Goal: Transaction & Acquisition: Subscribe to service/newsletter

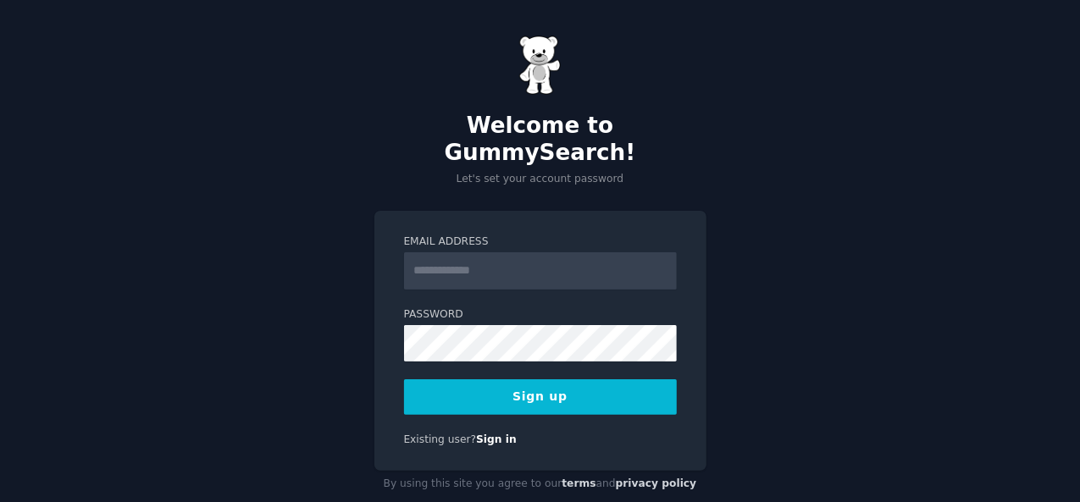
click at [522, 252] on input "Email Address" at bounding box center [540, 270] width 273 height 37
click at [439, 253] on input "Email Address" at bounding box center [540, 270] width 273 height 37
type input "**********"
drag, startPoint x: 548, startPoint y: 370, endPoint x: 545, endPoint y: 383, distance: 13.0
click at [547, 379] on button "Sign up" at bounding box center [540, 397] width 273 height 36
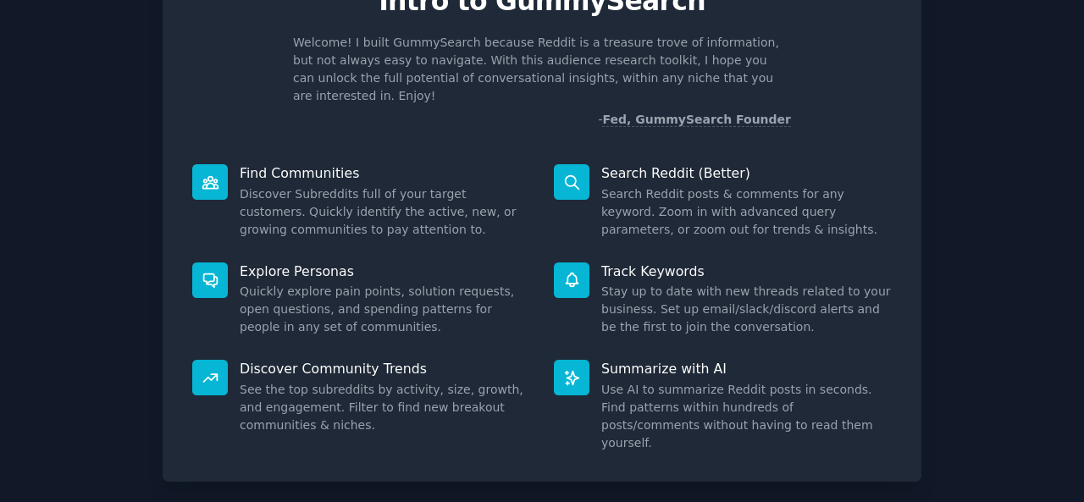
scroll to position [159, 0]
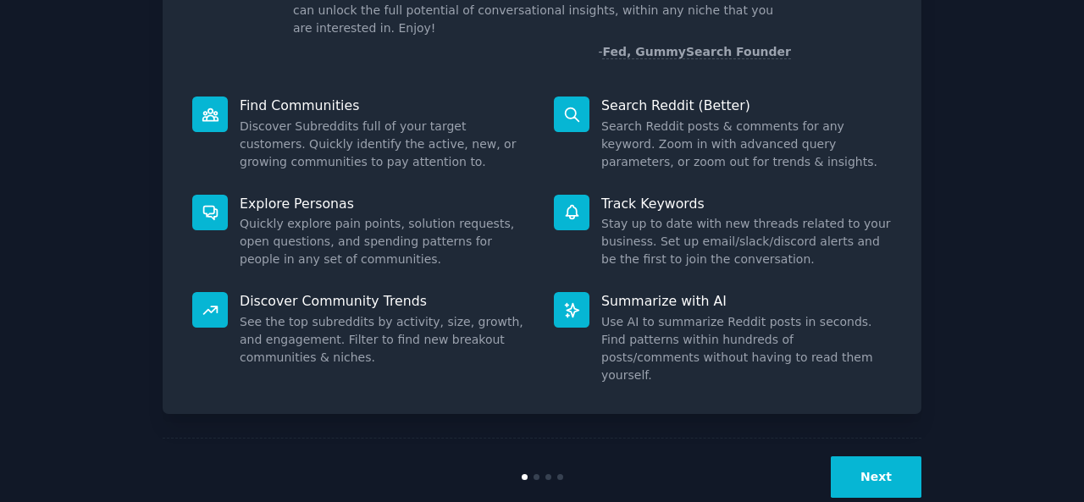
click at [846, 457] on button "Next" at bounding box center [876, 478] width 91 height 42
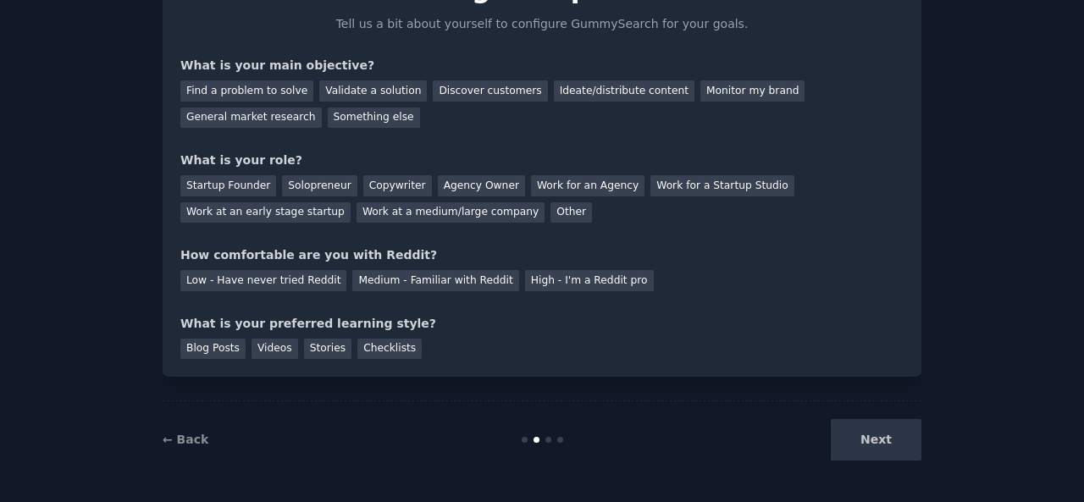
scroll to position [103, 0]
click at [846, 445] on div "Next" at bounding box center [794, 441] width 253 height 42
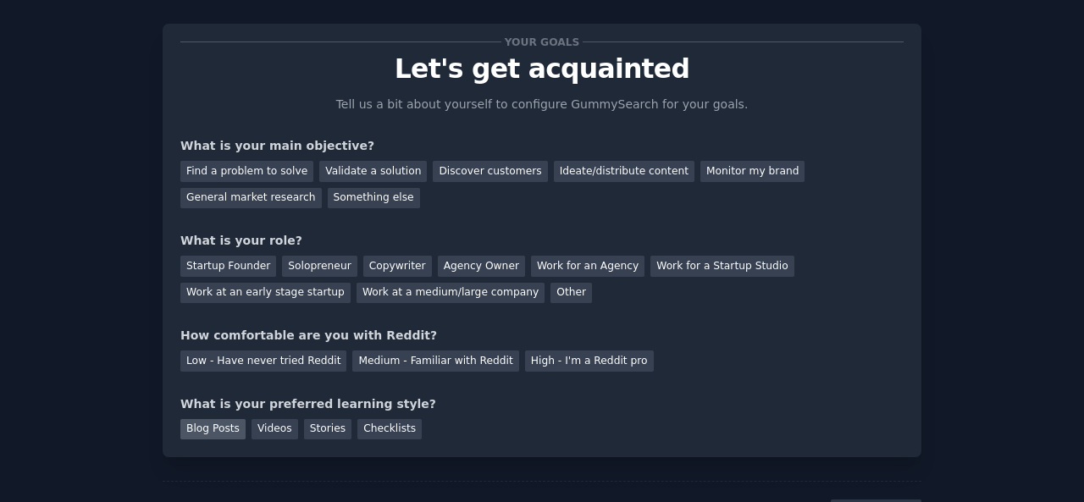
scroll to position [0, 0]
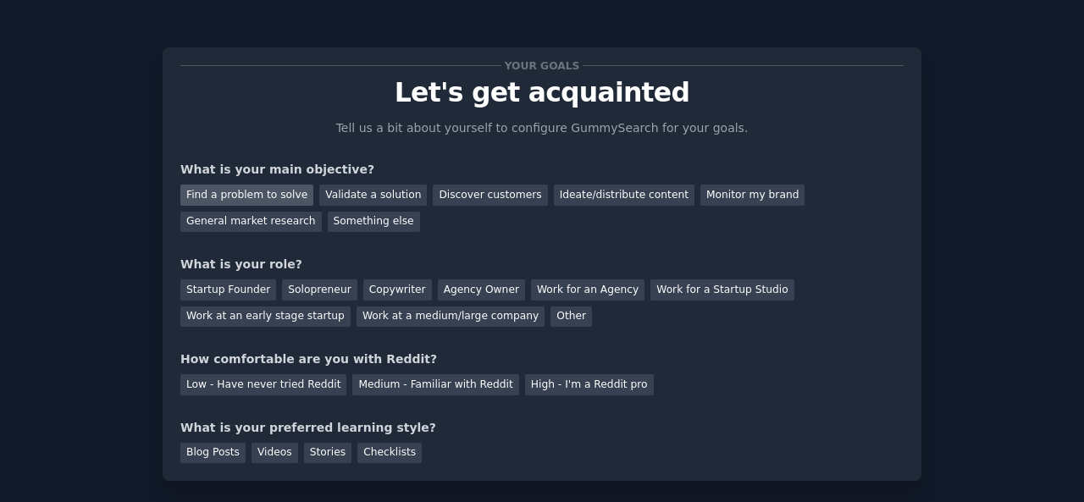
click at [224, 200] on div "Find a problem to solve" at bounding box center [246, 195] width 133 height 21
click at [338, 199] on div "Validate a solution" at bounding box center [373, 195] width 108 height 21
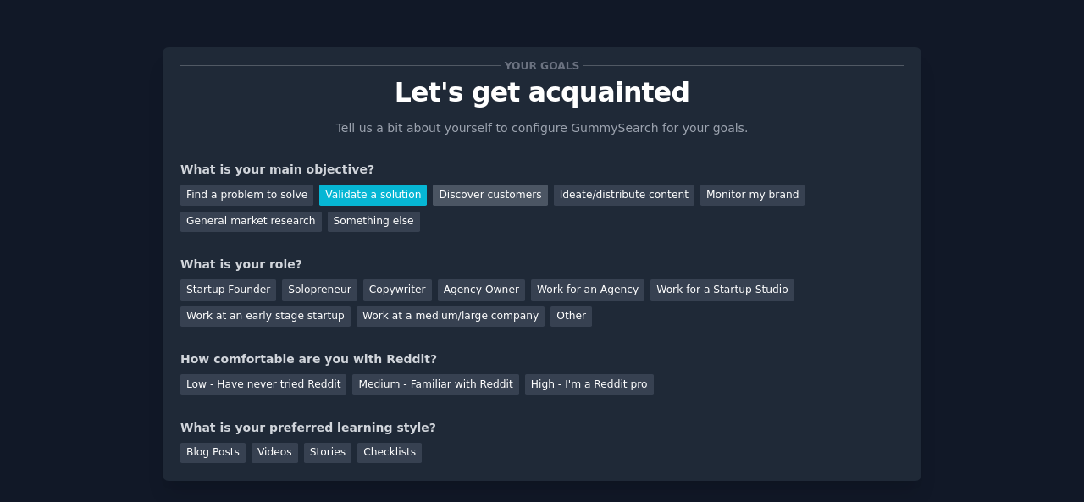
click at [435, 197] on div "Discover customers" at bounding box center [490, 195] width 114 height 21
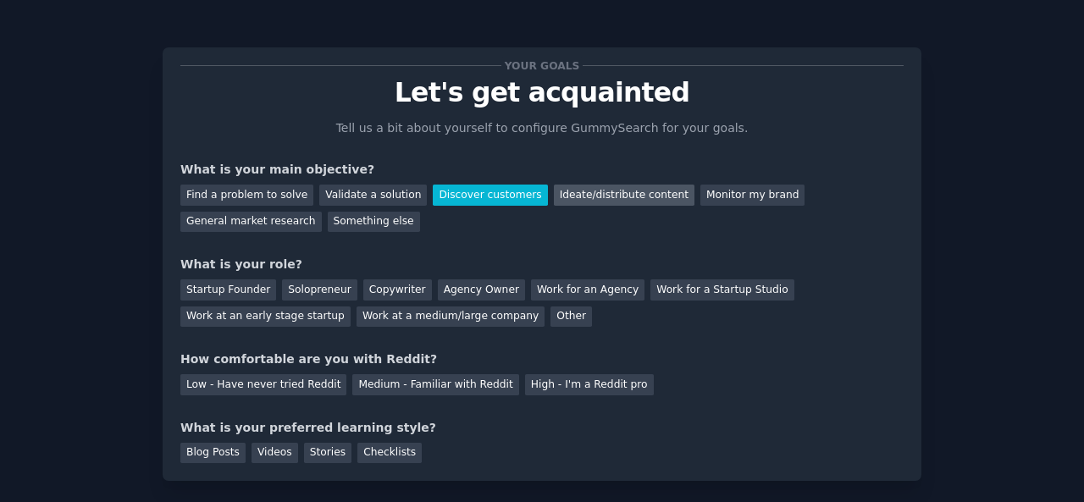
click at [554, 196] on div "Ideate/distribute content" at bounding box center [624, 195] width 141 height 21
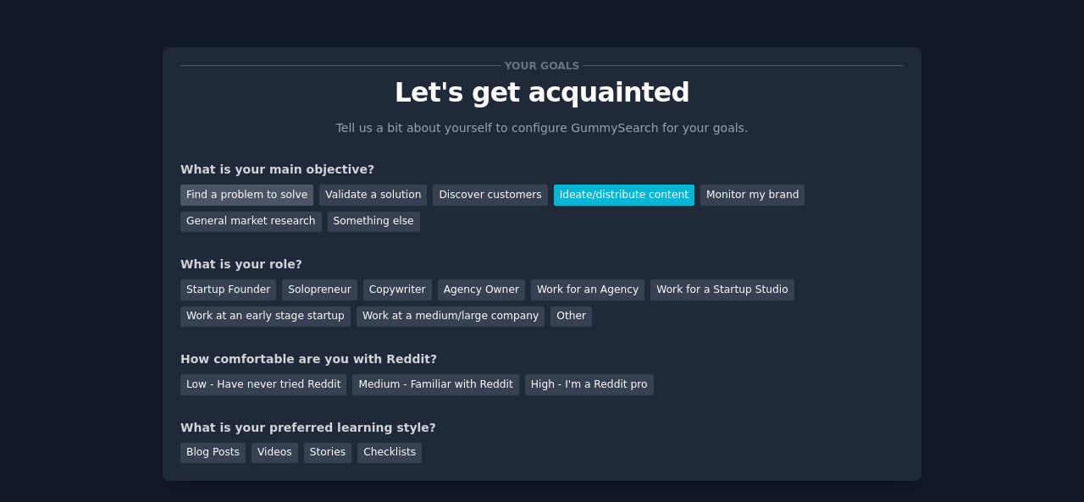
click at [273, 194] on div "Find a problem to solve" at bounding box center [246, 195] width 133 height 21
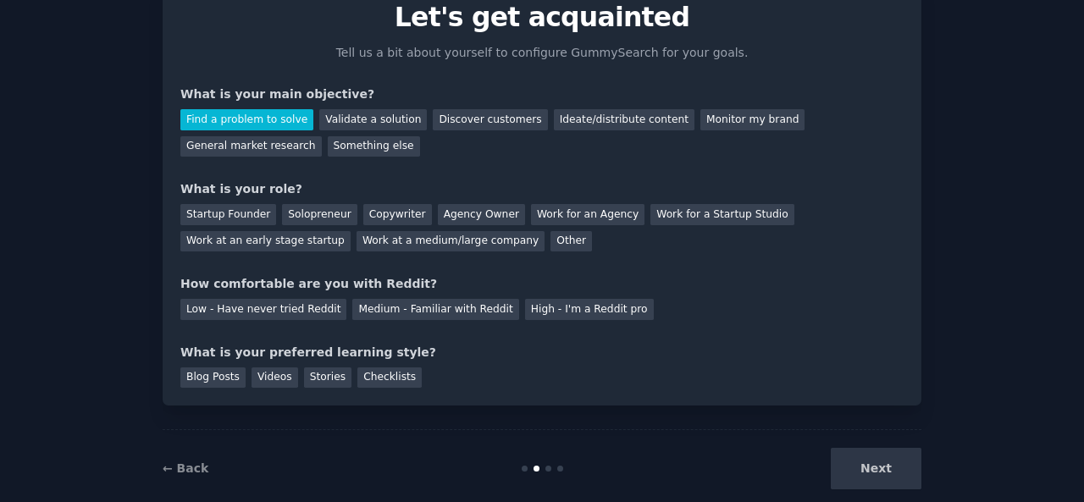
scroll to position [103, 0]
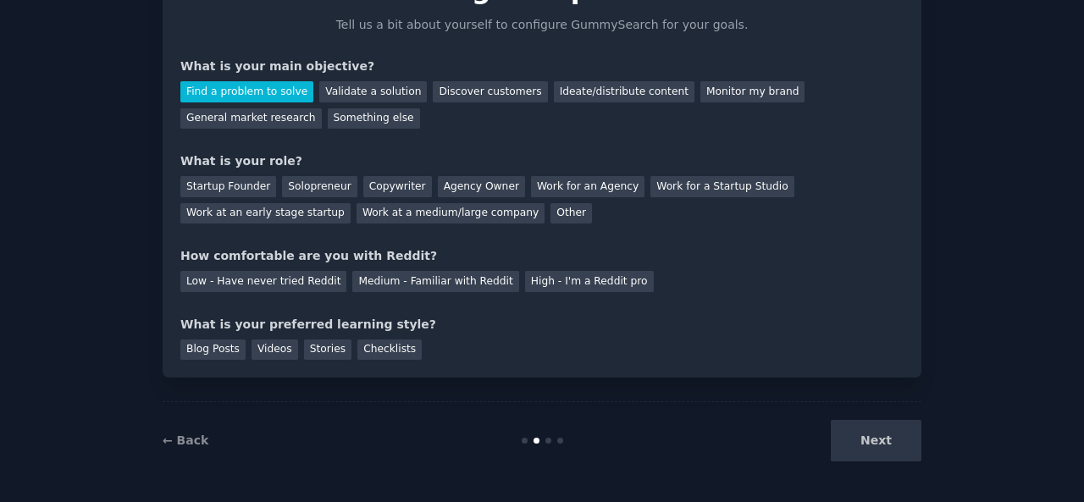
click at [225, 94] on div "Find a problem to solve" at bounding box center [246, 91] width 133 height 21
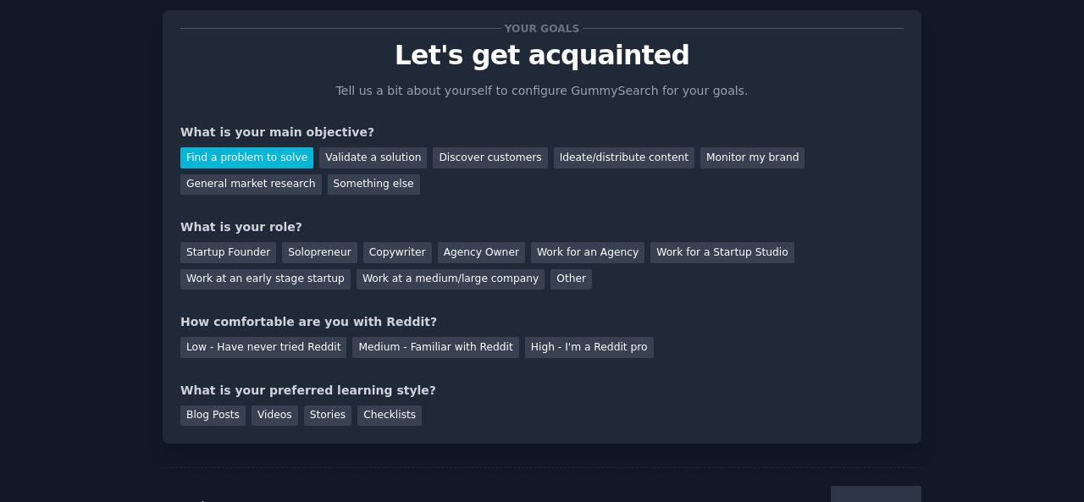
scroll to position [0, 0]
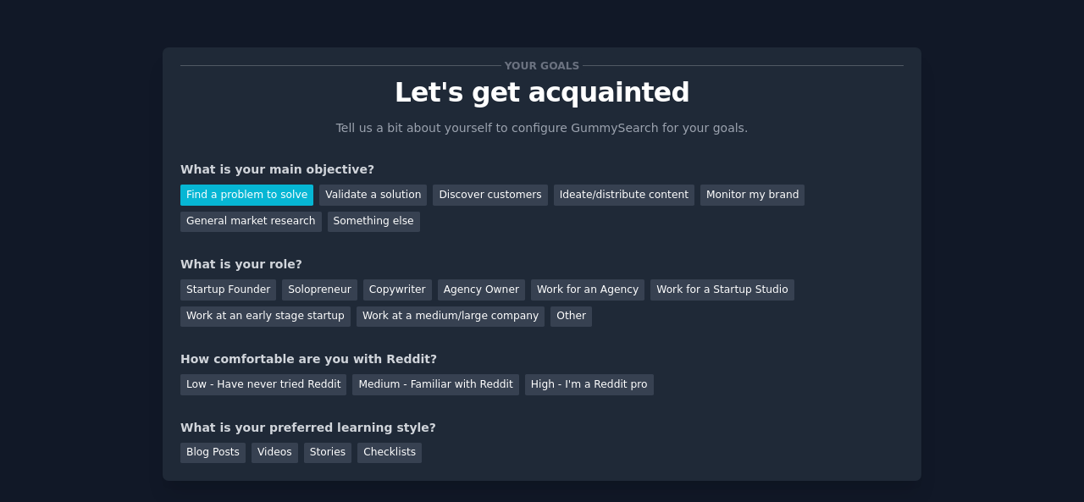
click at [354, 205] on div "Find a problem to solve Validate a solution Discover customers Ideate/distribut…" at bounding box center [541, 205] width 723 height 53
click at [429, 209] on div "Find a problem to solve Validate a solution Discover customers Ideate/distribut…" at bounding box center [541, 205] width 723 height 53
click at [350, 196] on div "Validate a solution" at bounding box center [373, 195] width 108 height 21
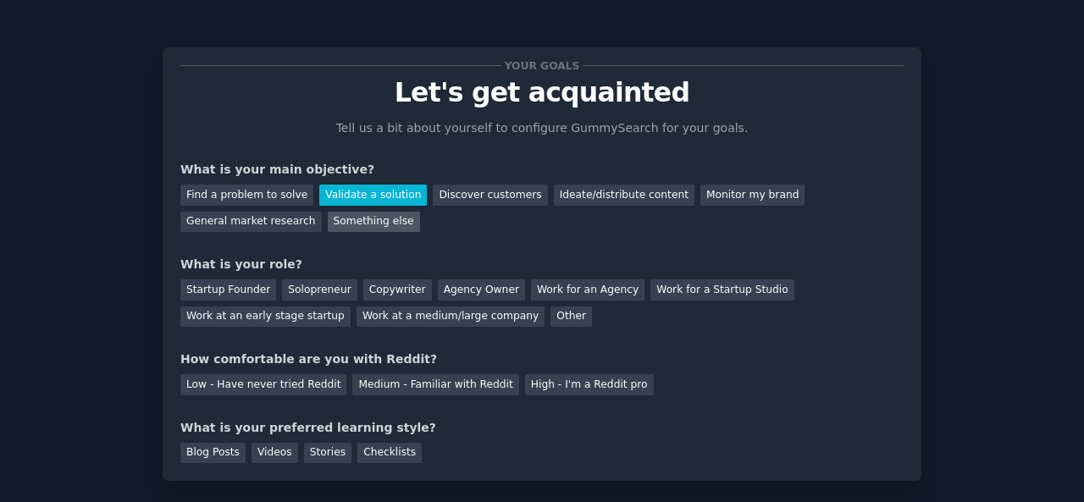
click at [328, 228] on div "Something else" at bounding box center [374, 222] width 92 height 21
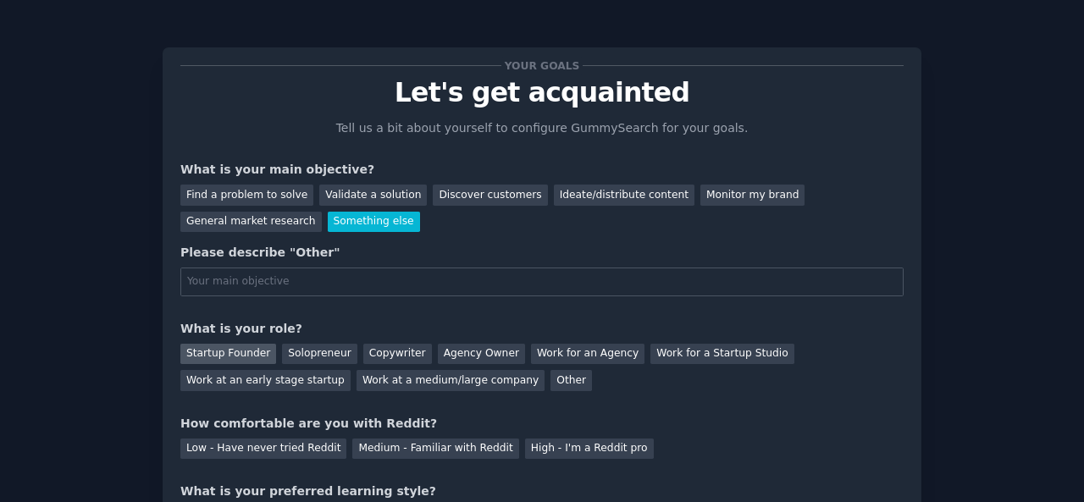
click at [208, 357] on div "Startup Founder" at bounding box center [228, 354] width 96 height 21
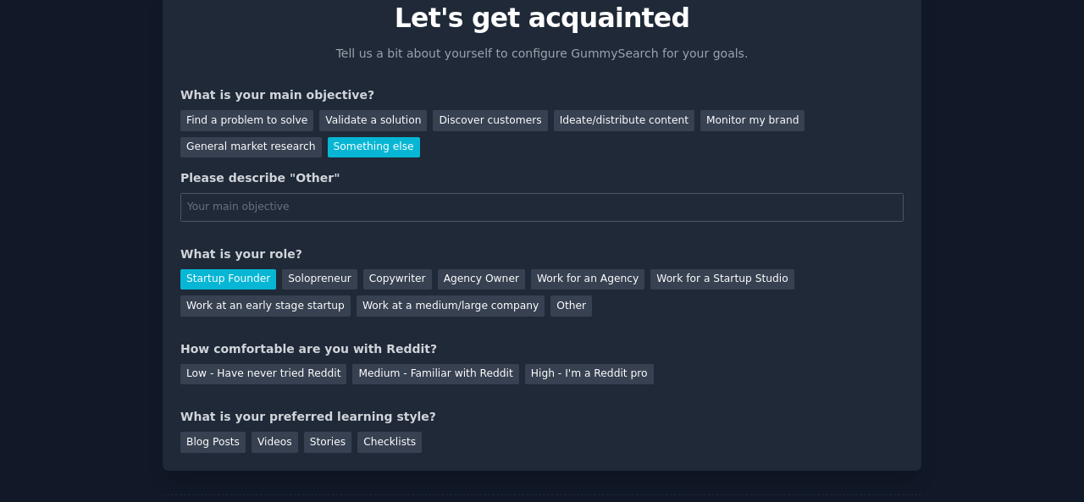
scroll to position [113, 0]
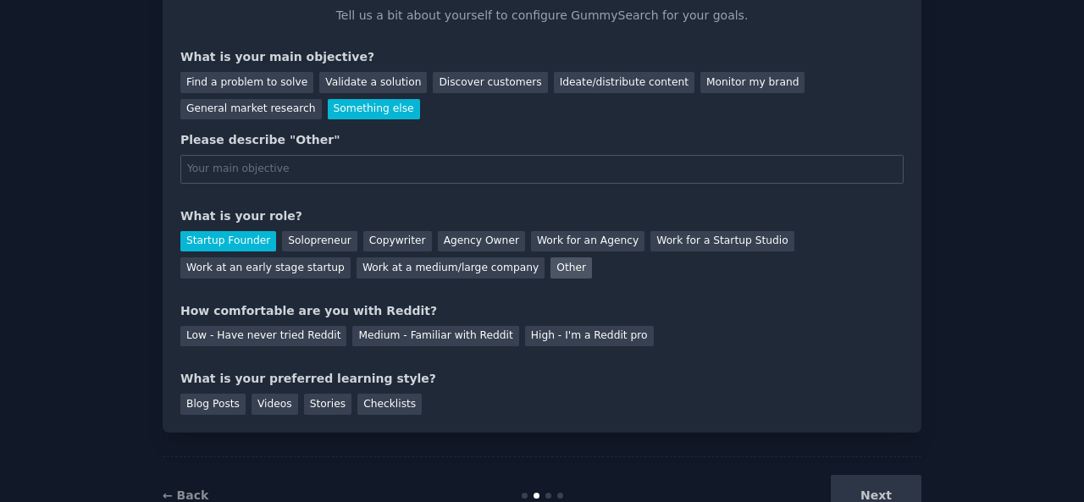
click at [551, 262] on div "Other" at bounding box center [572, 267] width 42 height 21
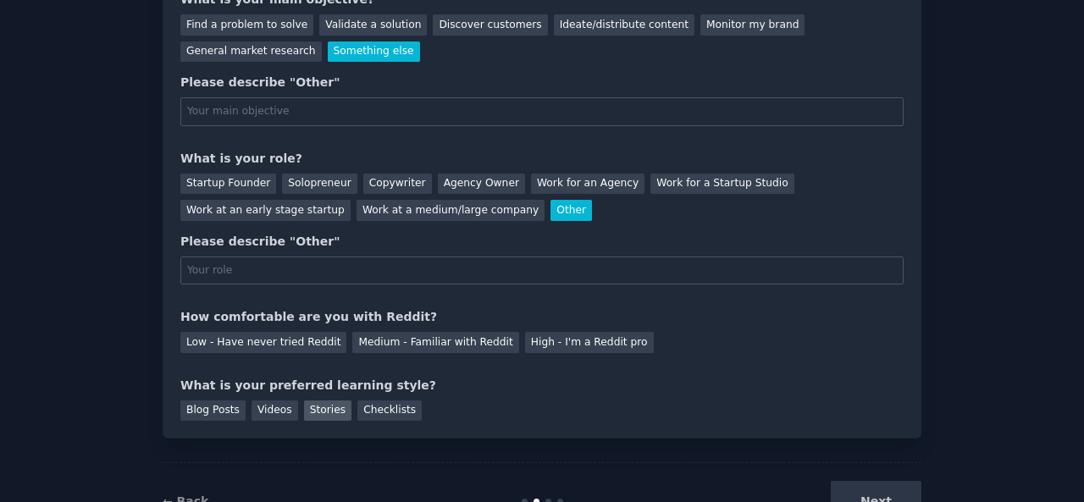
scroll to position [230, 0]
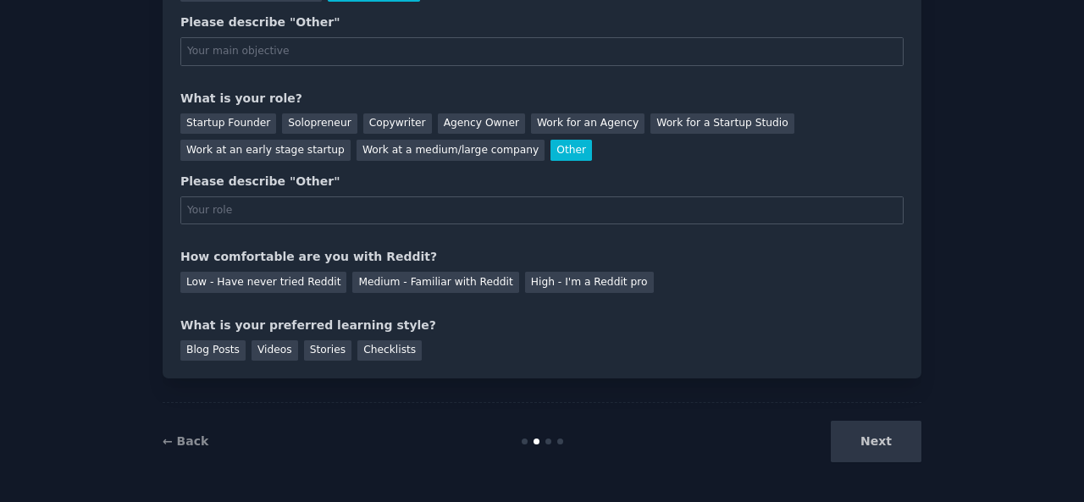
click at [505, 364] on div "Your goals Let's get acquainted Tell us a bit about yourself to configure Gummy…" at bounding box center [542, 98] width 759 height 562
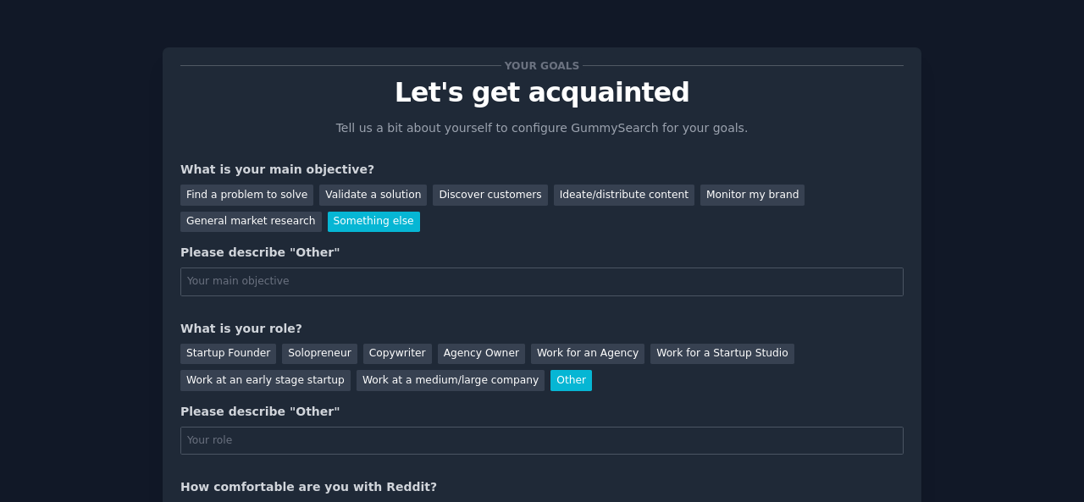
scroll to position [0, 0]
click at [366, 209] on div "Find a problem to solve Validate a solution Discover customers Ideate/distribut…" at bounding box center [541, 205] width 723 height 53
click at [319, 196] on div "Validate a solution" at bounding box center [373, 195] width 108 height 21
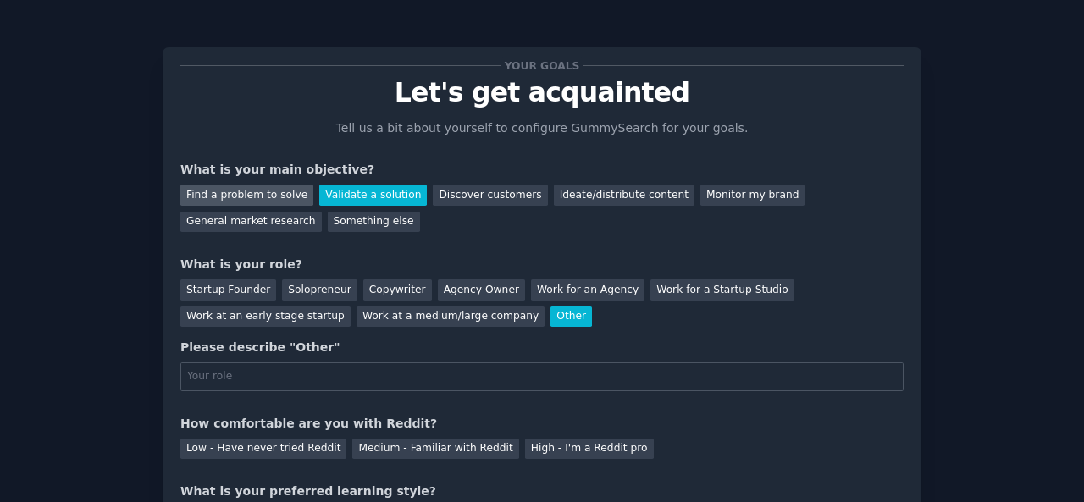
click at [247, 192] on div "Find a problem to solve" at bounding box center [246, 195] width 133 height 21
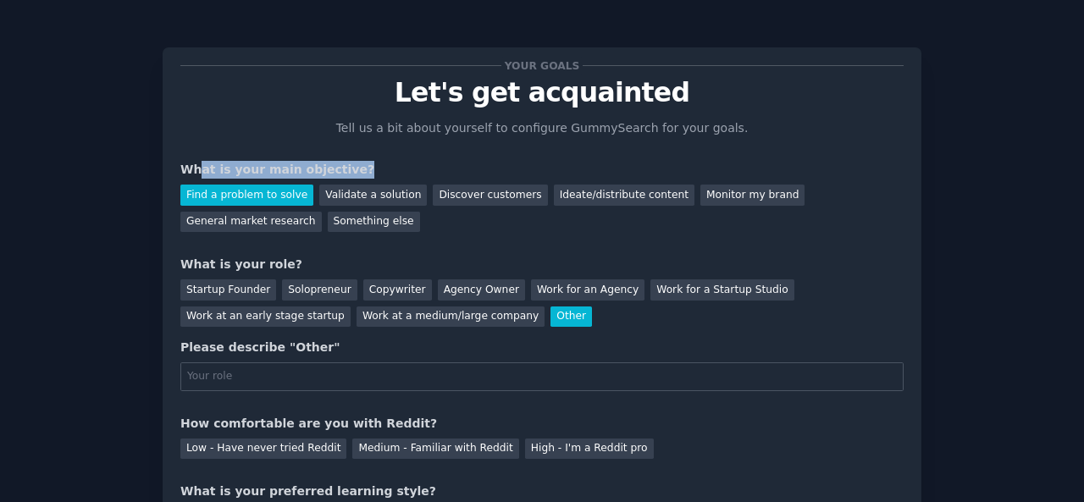
drag, startPoint x: 195, startPoint y: 169, endPoint x: 421, endPoint y: 184, distance: 226.6
click at [386, 169] on div "What is your main objective?" at bounding box center [541, 170] width 723 height 18
click at [423, 184] on div "Find a problem to solve Validate a solution Discover customers Ideate/distribut…" at bounding box center [541, 205] width 723 height 53
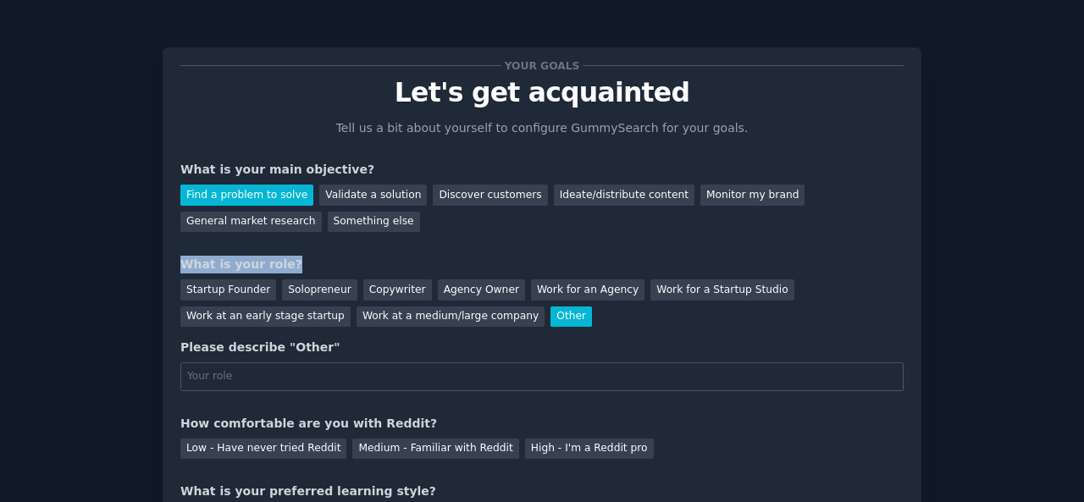
drag, startPoint x: 158, startPoint y: 266, endPoint x: 296, endPoint y: 264, distance: 138.1
click at [296, 264] on div "Your goals Let's get acquainted Tell us a bit about yourself to configure Gummy…" at bounding box center [542, 335] width 1037 height 623
click at [338, 266] on div "What is your role?" at bounding box center [541, 265] width 723 height 18
click at [205, 284] on div "Startup Founder" at bounding box center [228, 289] width 96 height 21
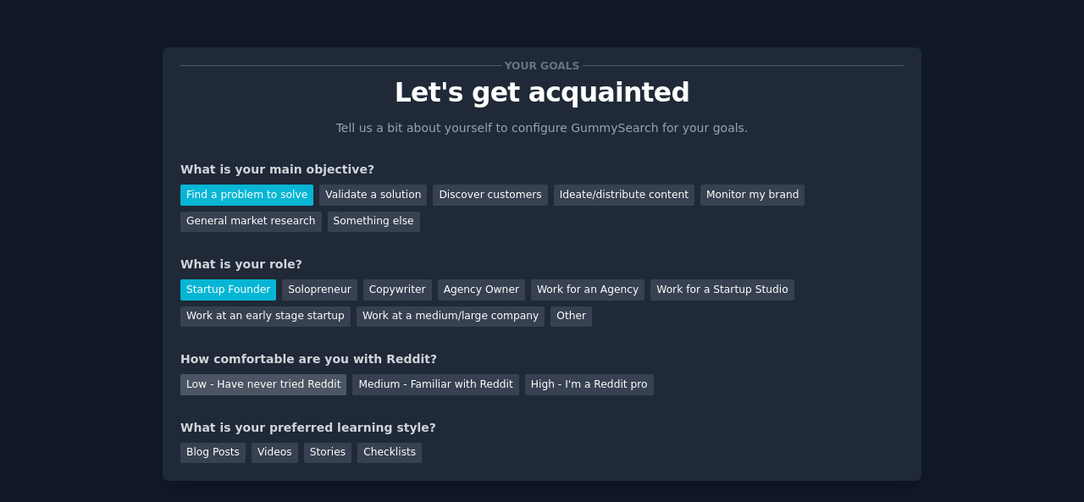
click at [200, 382] on div "Low - Have never tried Reddit" at bounding box center [263, 384] width 166 height 21
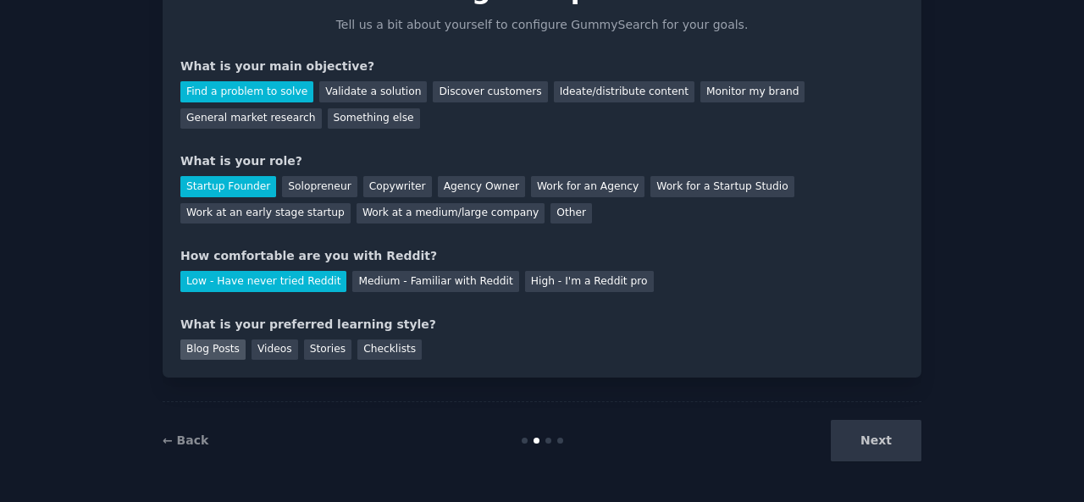
click at [213, 340] on div "Blog Posts" at bounding box center [212, 350] width 65 height 21
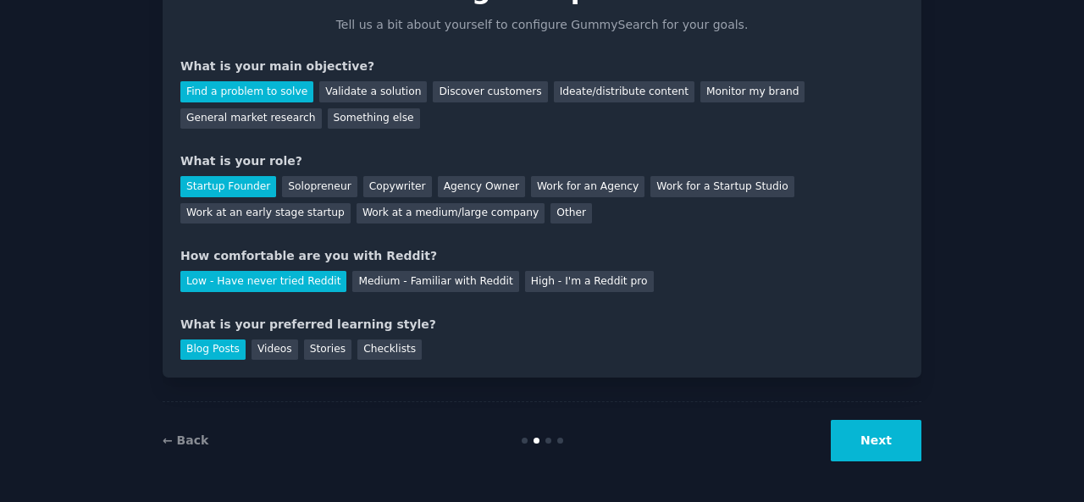
click at [852, 450] on button "Next" at bounding box center [876, 441] width 91 height 42
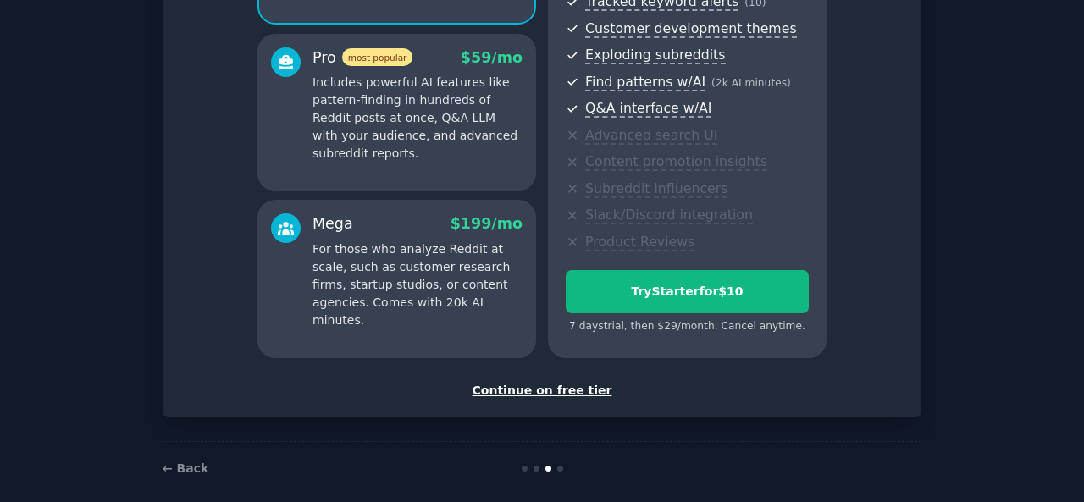
scroll to position [300, 0]
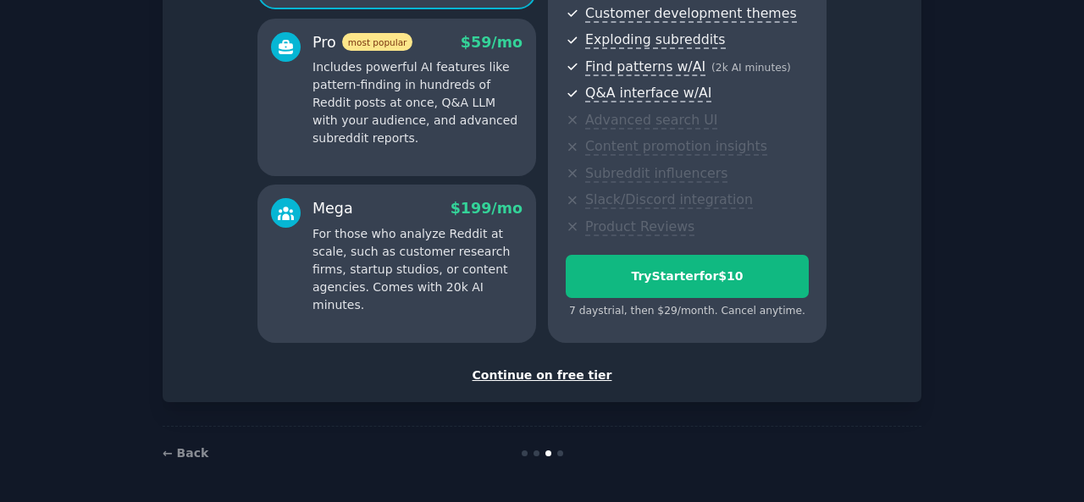
click at [524, 377] on div "Continue on free tier" at bounding box center [541, 376] width 723 height 18
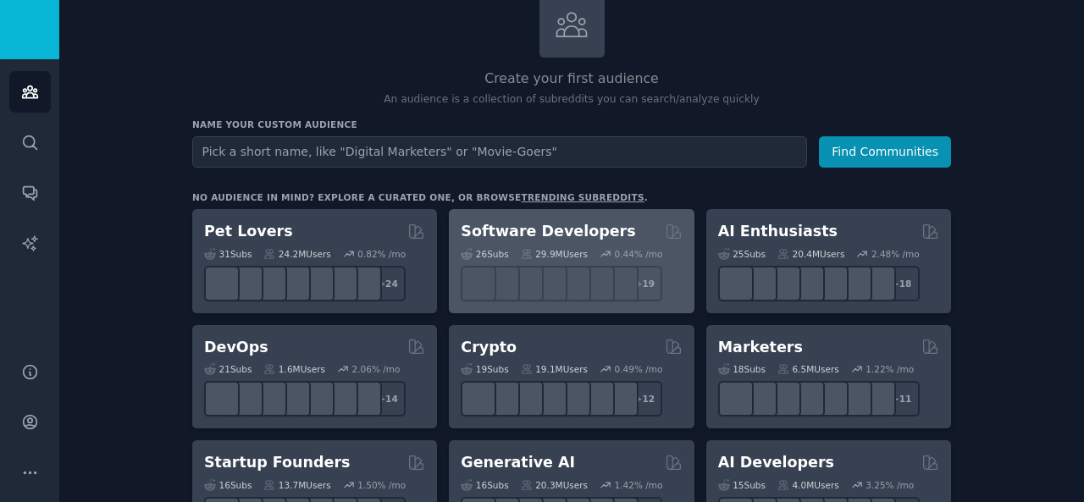
scroll to position [113, 0]
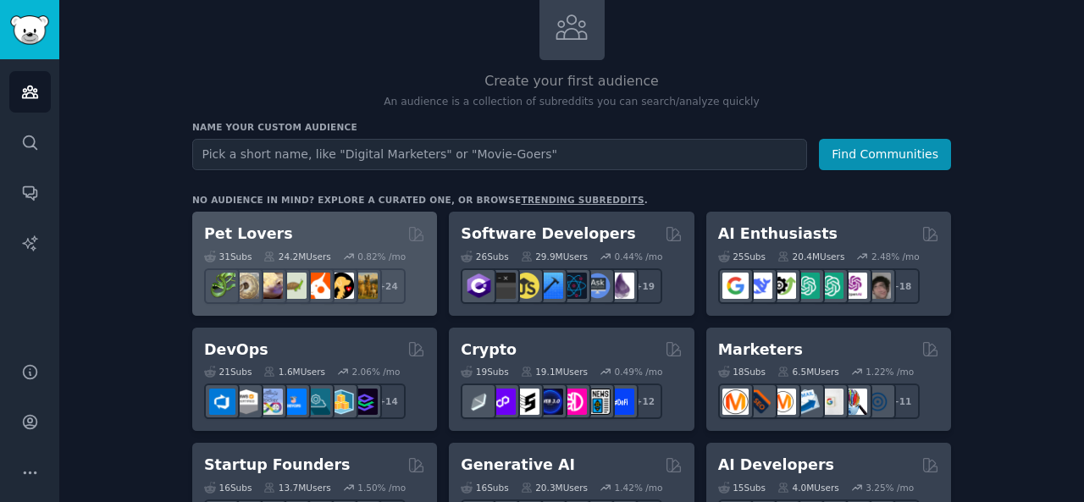
click at [272, 258] on div "24.2M Users" at bounding box center [296, 257] width 67 height 12
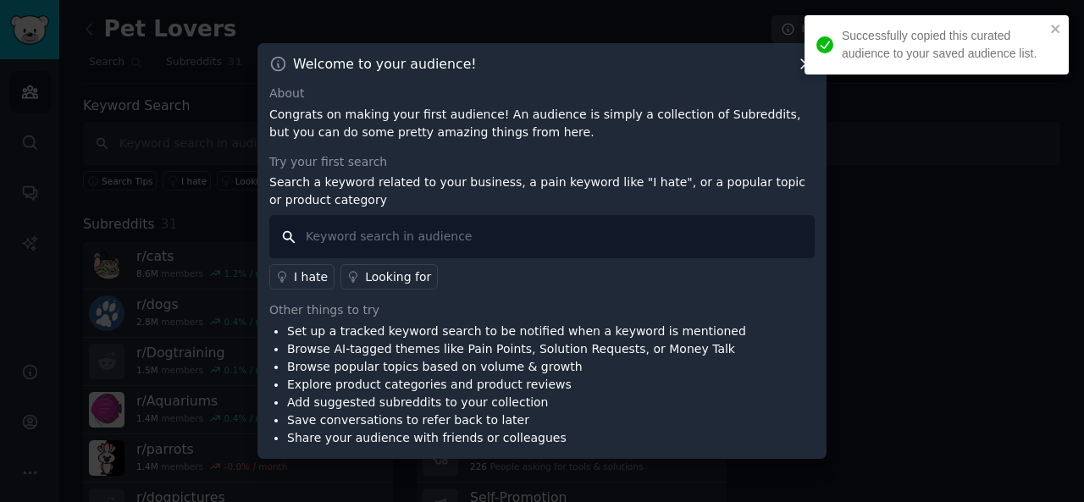
click at [363, 246] on input "text" at bounding box center [541, 236] width 545 height 43
click at [150, 333] on div at bounding box center [542, 251] width 1084 height 502
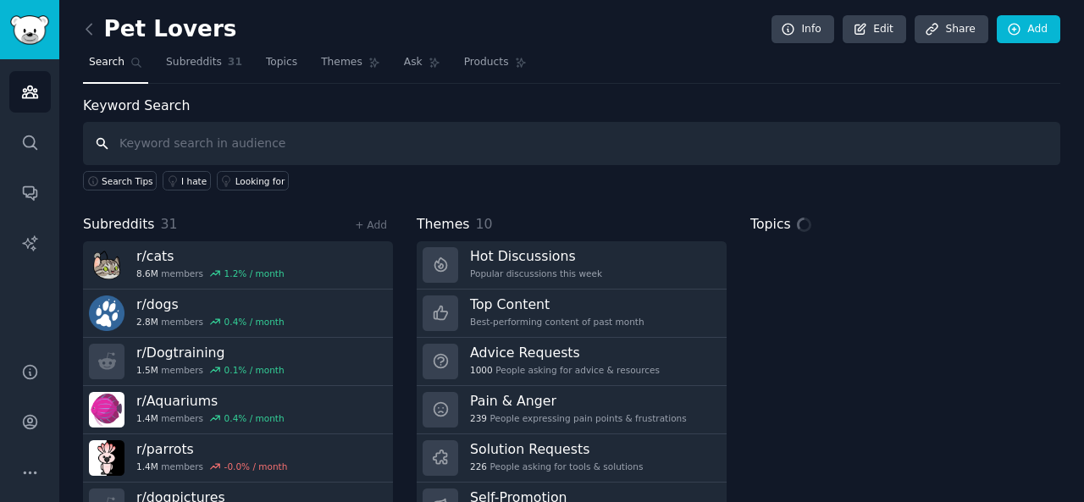
click at [180, 144] on input "text" at bounding box center [571, 143] width 977 height 43
